Goal: Information Seeking & Learning: Understand process/instructions

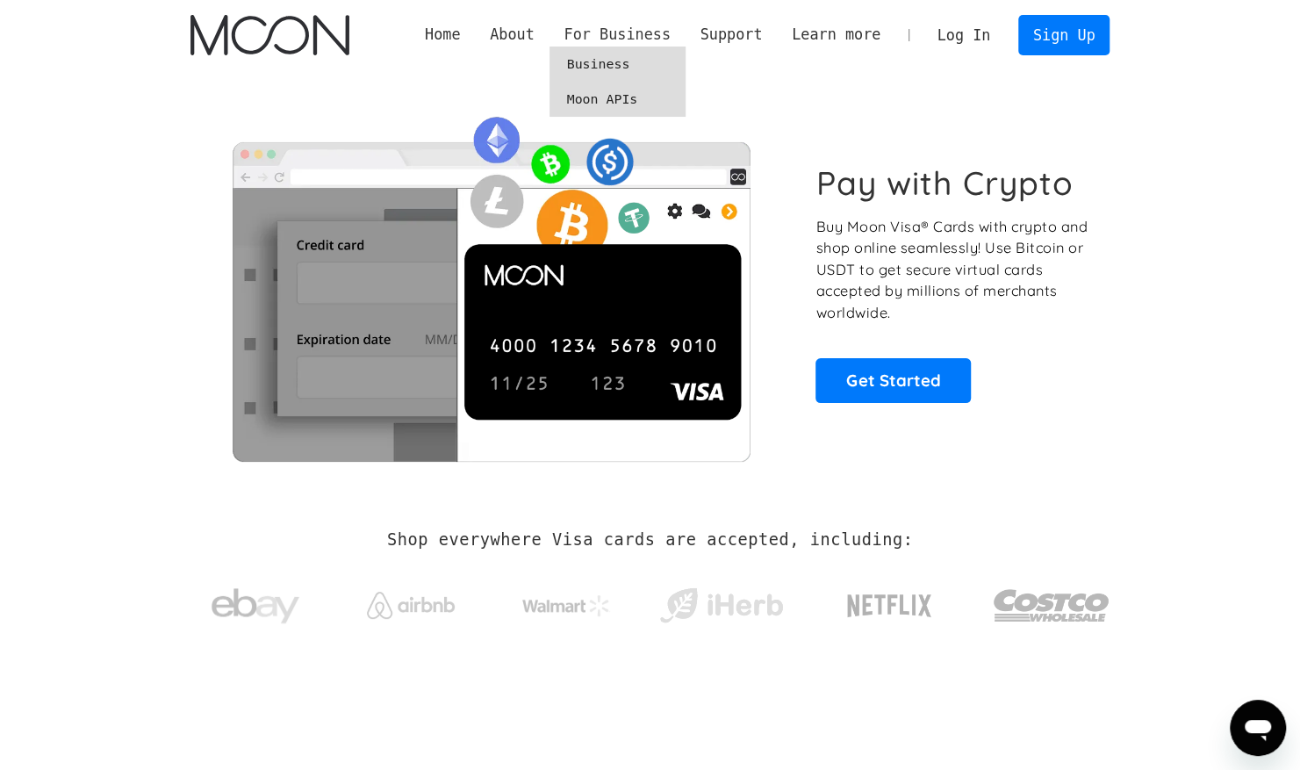
click at [663, 32] on div "For Business" at bounding box center [617, 35] width 106 height 22
click at [644, 67] on link "Business" at bounding box center [618, 64] width 136 height 35
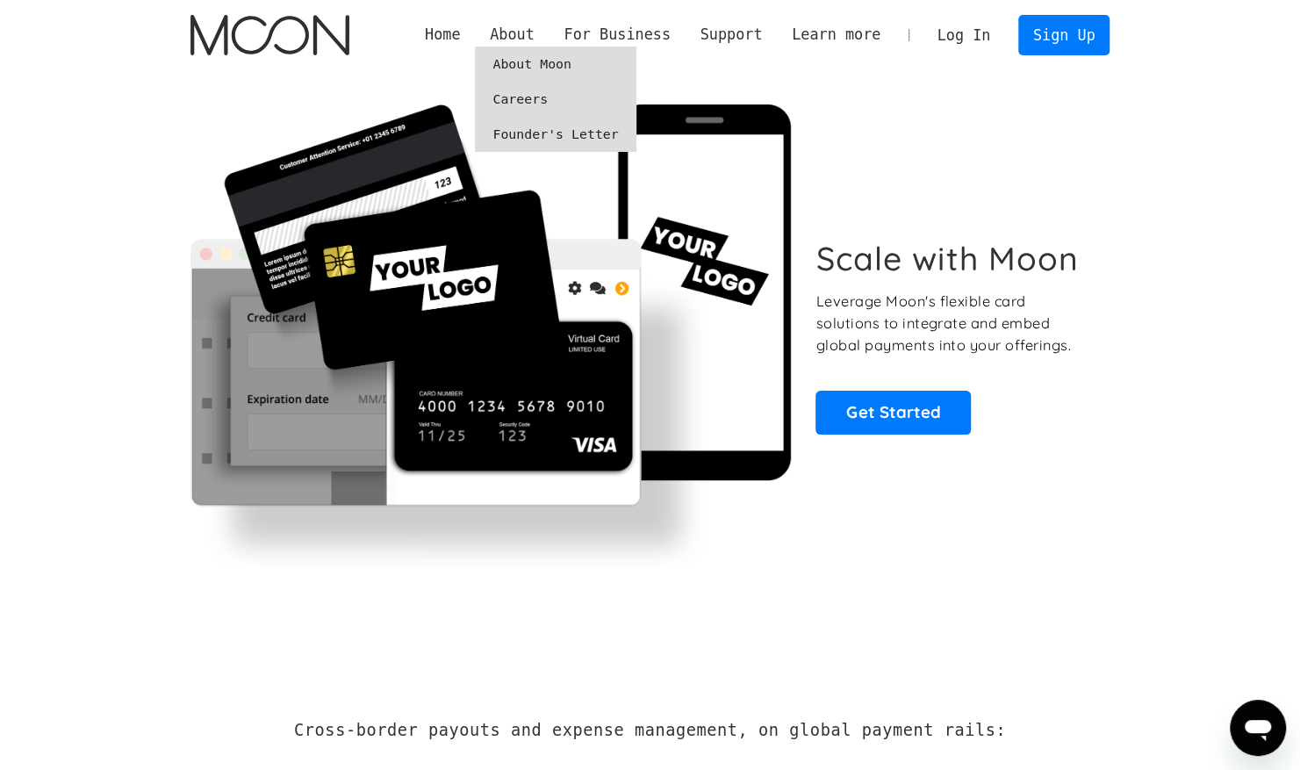
click at [554, 68] on link "About Moon" at bounding box center [555, 64] width 161 height 35
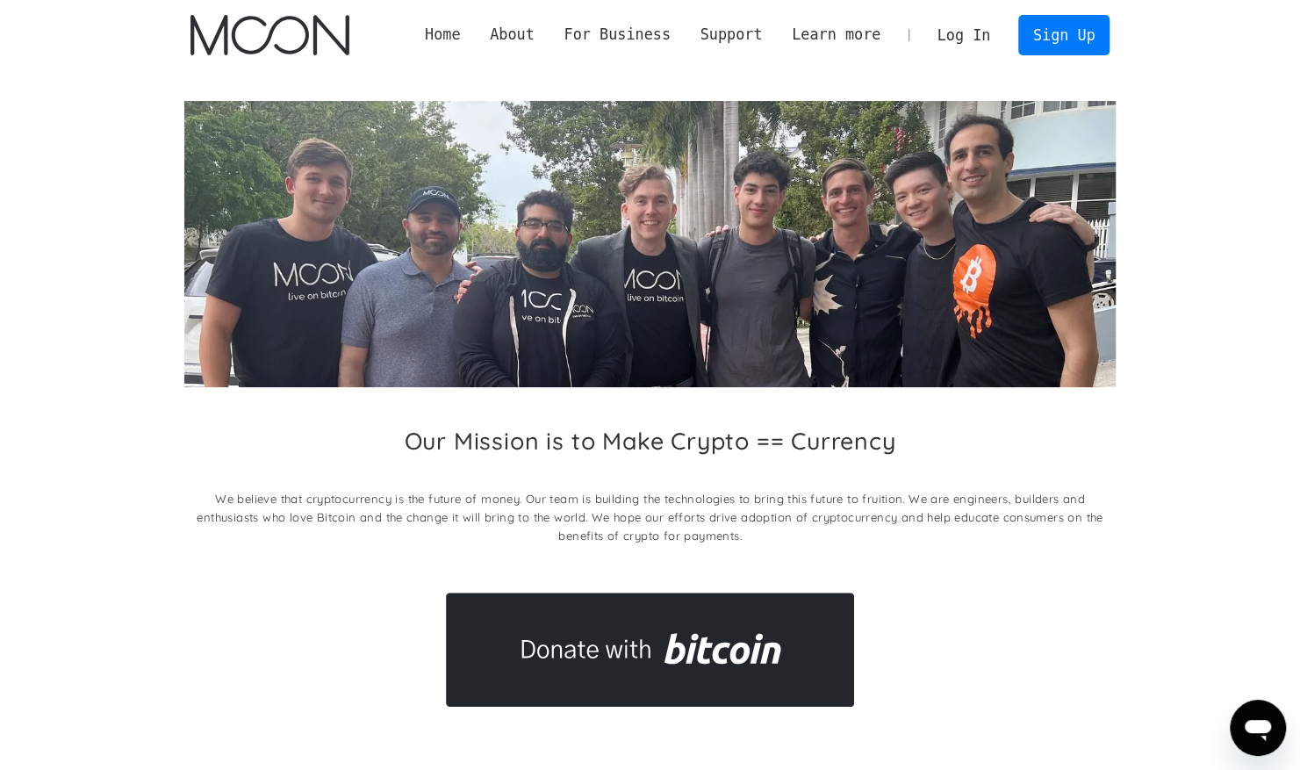
click at [475, 29] on link "Home" at bounding box center [442, 35] width 65 height 22
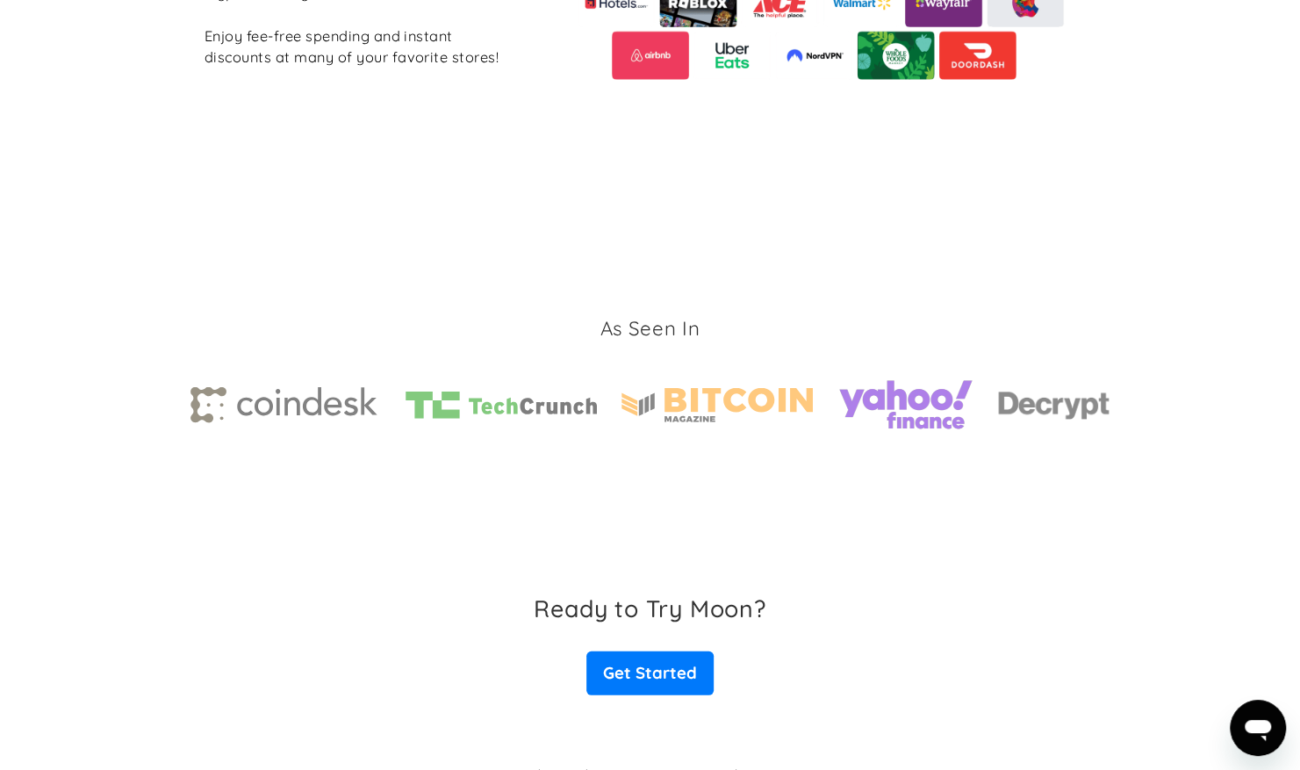
scroll to position [2667, 0]
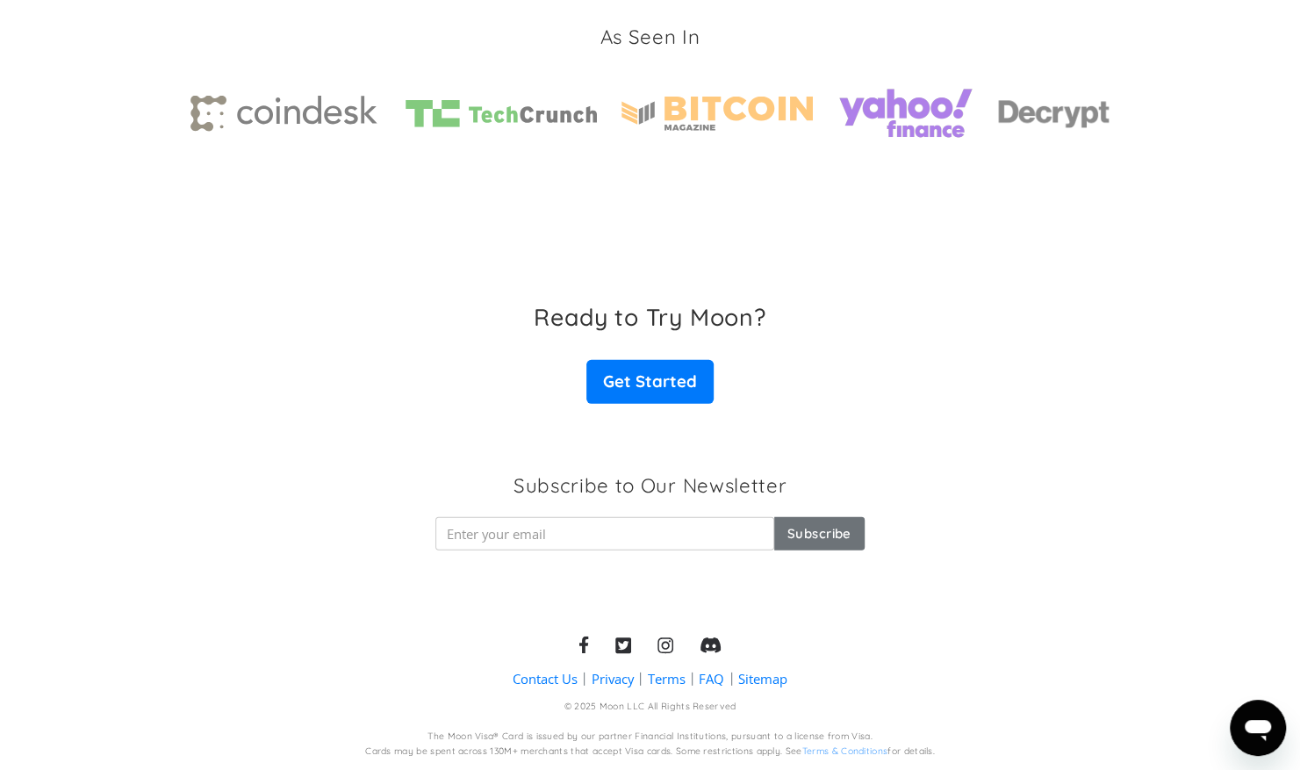
click at [856, 753] on link "Terms & Conditions" at bounding box center [844, 750] width 86 height 11
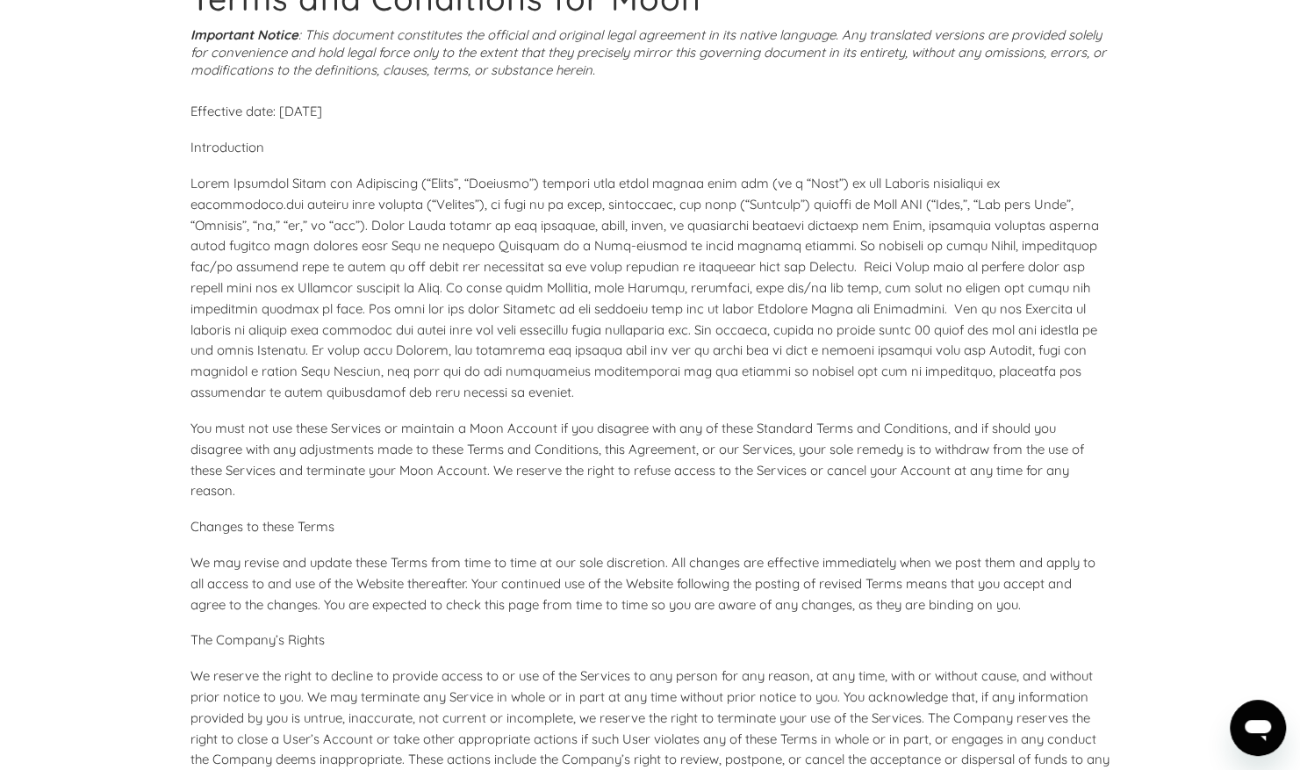
scroll to position [89, 0]
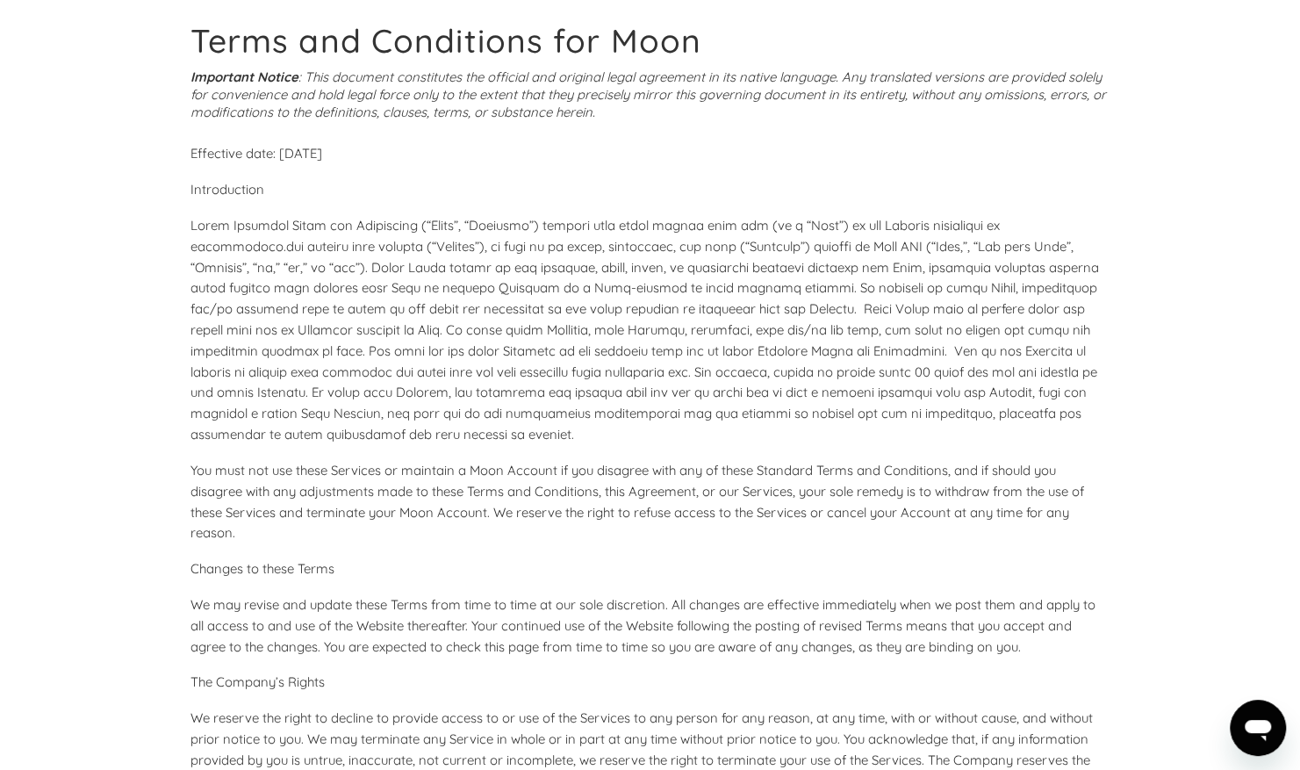
click at [1016, 713] on p "We reserve the right to decline to provide access to or use of the Services to …" at bounding box center [650, 771] width 920 height 126
